Goal: Navigation & Orientation: Find specific page/section

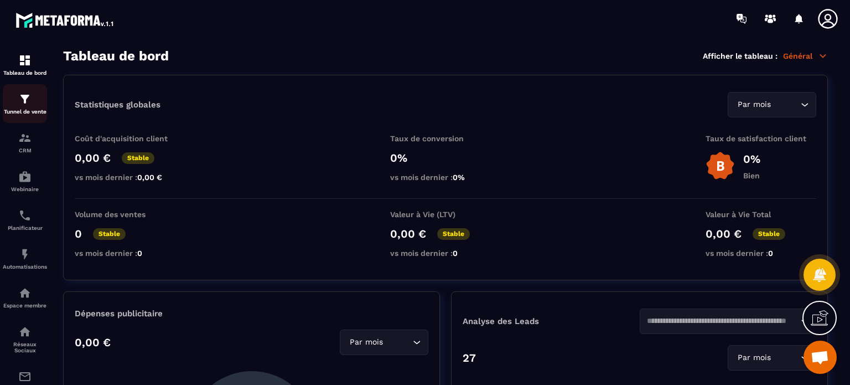
click at [21, 107] on div "Tunnel de vente" at bounding box center [25, 103] width 44 height 22
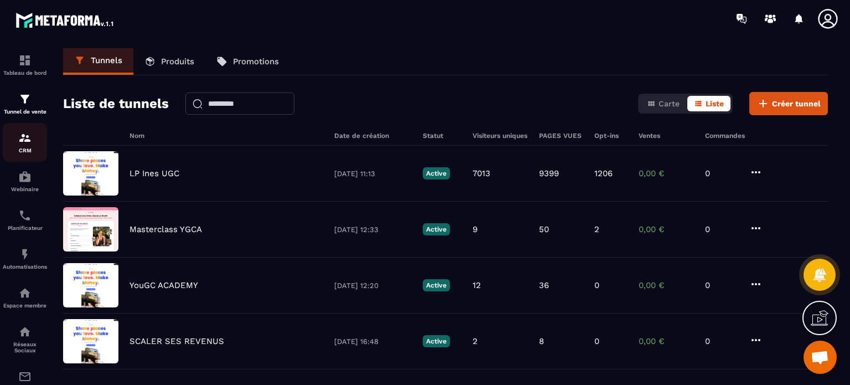
click at [29, 153] on p "CRM" at bounding box center [25, 150] width 44 height 6
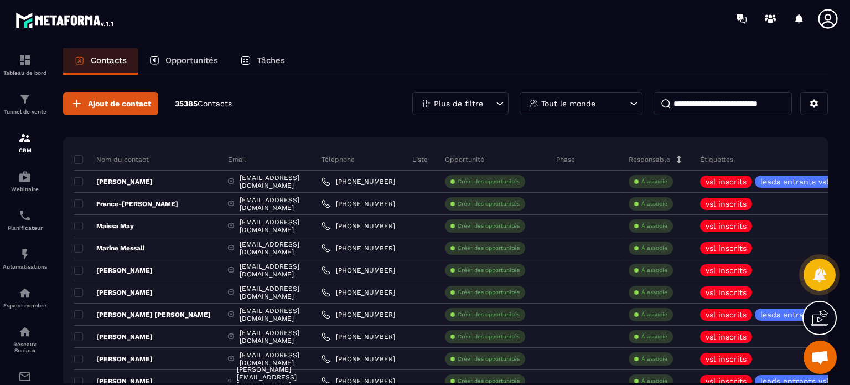
click at [197, 66] on div "Opportunités" at bounding box center [183, 61] width 91 height 27
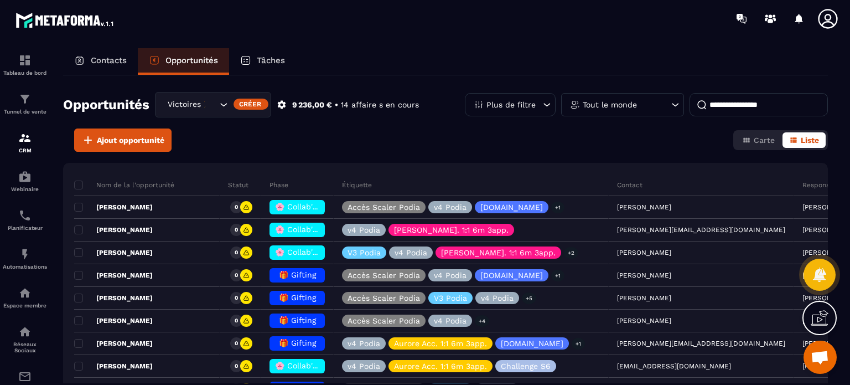
click at [266, 61] on p "Tâches" at bounding box center [271, 60] width 28 height 10
